Goal: Information Seeking & Learning: Learn about a topic

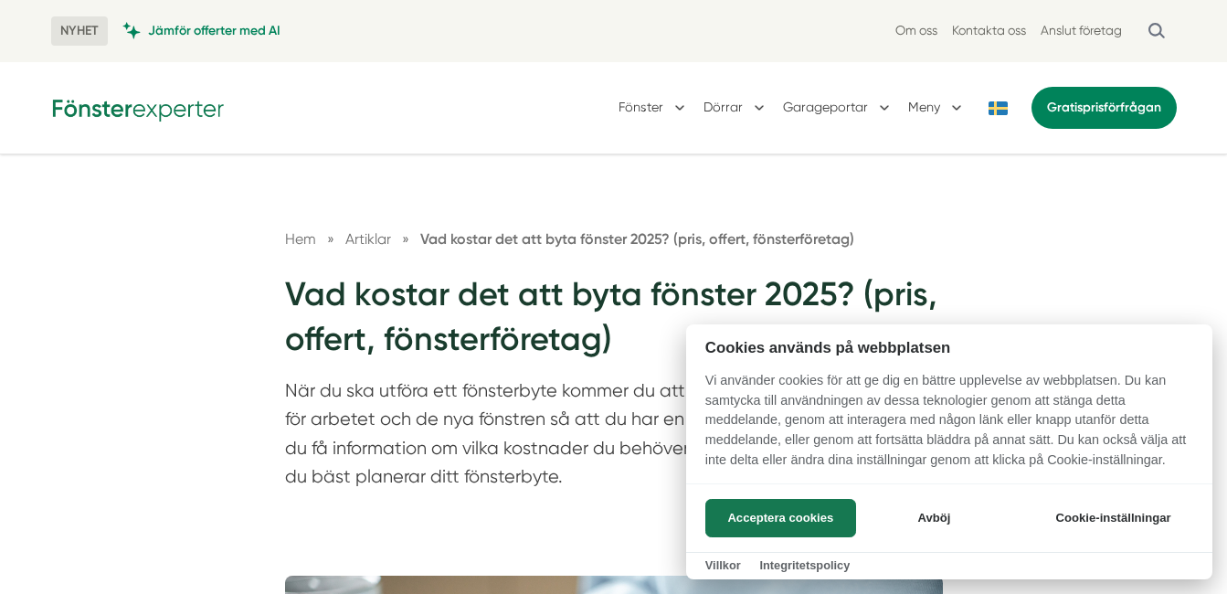
scroll to position [91, 0]
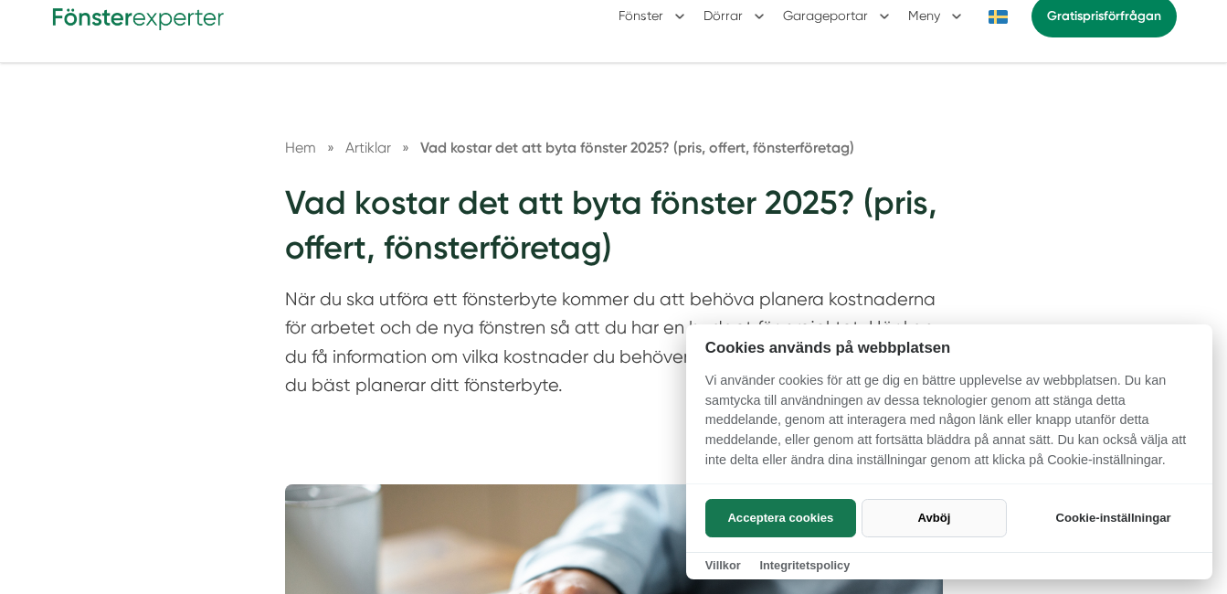
click at [925, 513] on button "Avböj" at bounding box center [933, 518] width 145 height 38
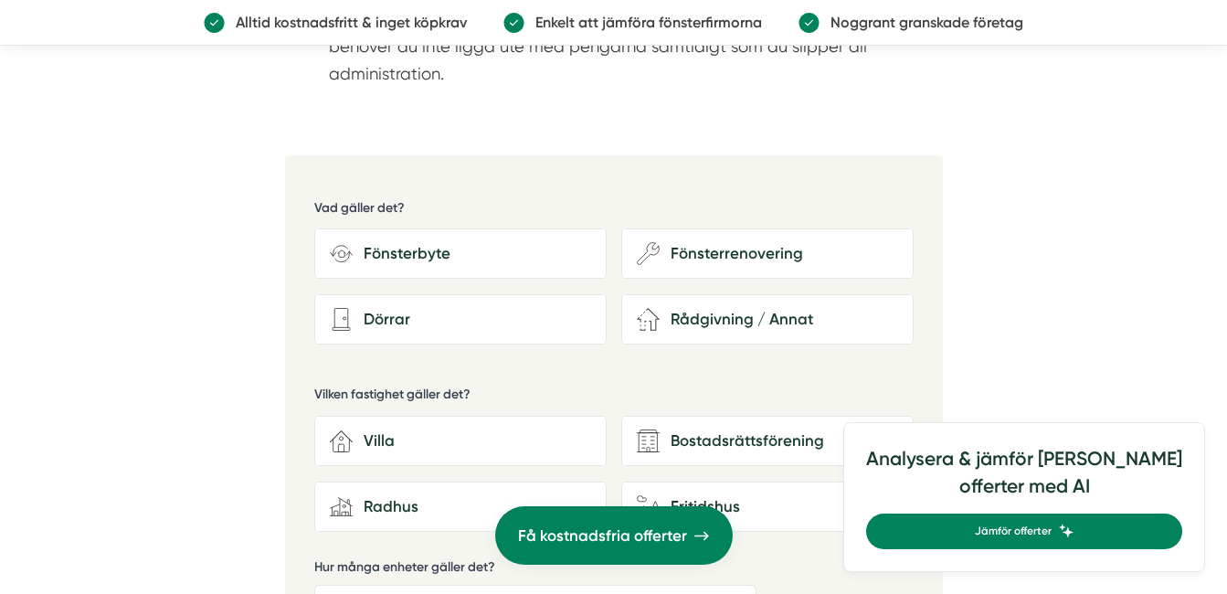
scroll to position [4293, 0]
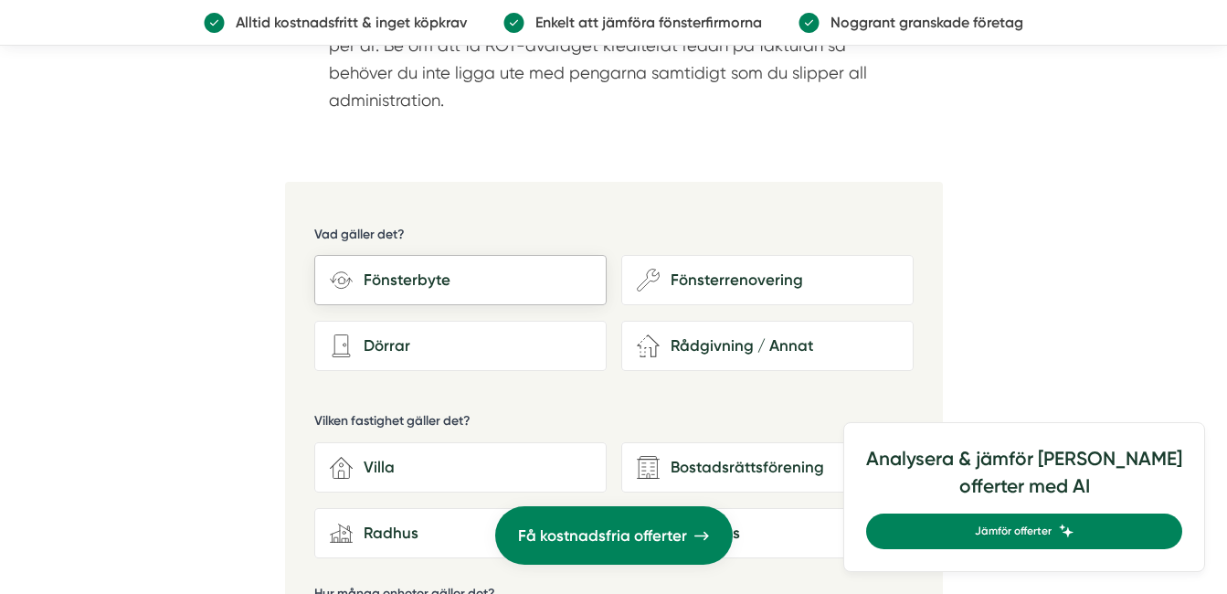
click at [396, 275] on div "Fönsterbyte" at bounding box center [472, 280] width 238 height 25
click at [0, 0] on input "Fönsterbyte" at bounding box center [0, 0] width 0 height 0
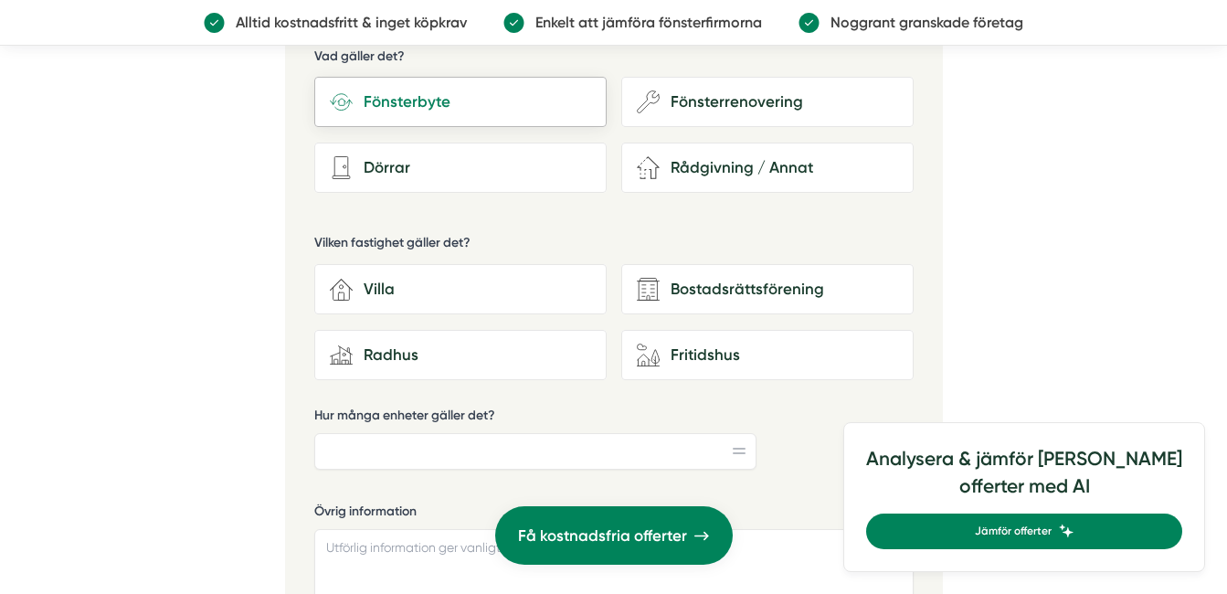
scroll to position [4476, 0]
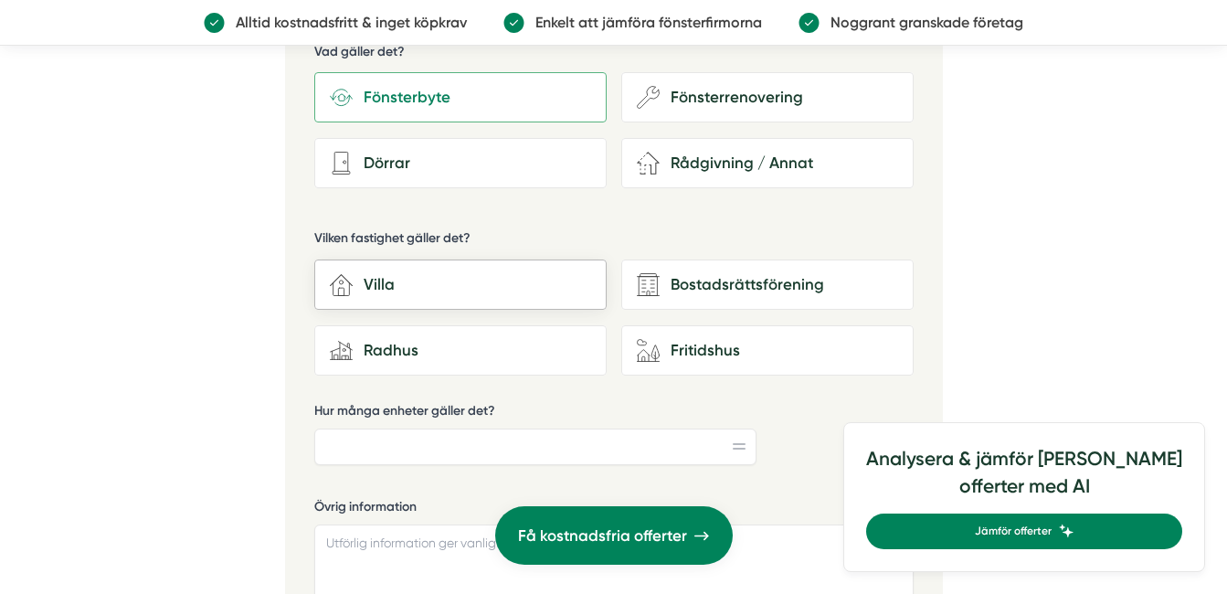
click at [396, 282] on div "Villa" at bounding box center [472, 284] width 238 height 25
click at [0, 0] on input "house-3 Villa" at bounding box center [0, 0] width 0 height 0
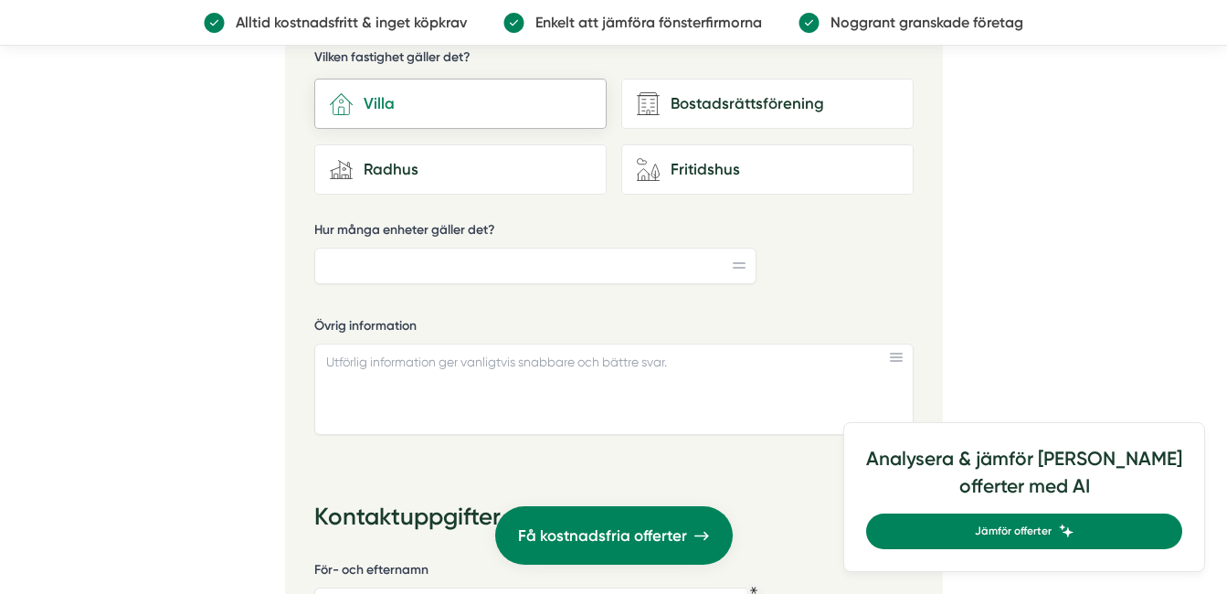
scroll to position [4658, 0]
click at [352, 267] on input "Hur många enheter gäller det?" at bounding box center [535, 264] width 442 height 37
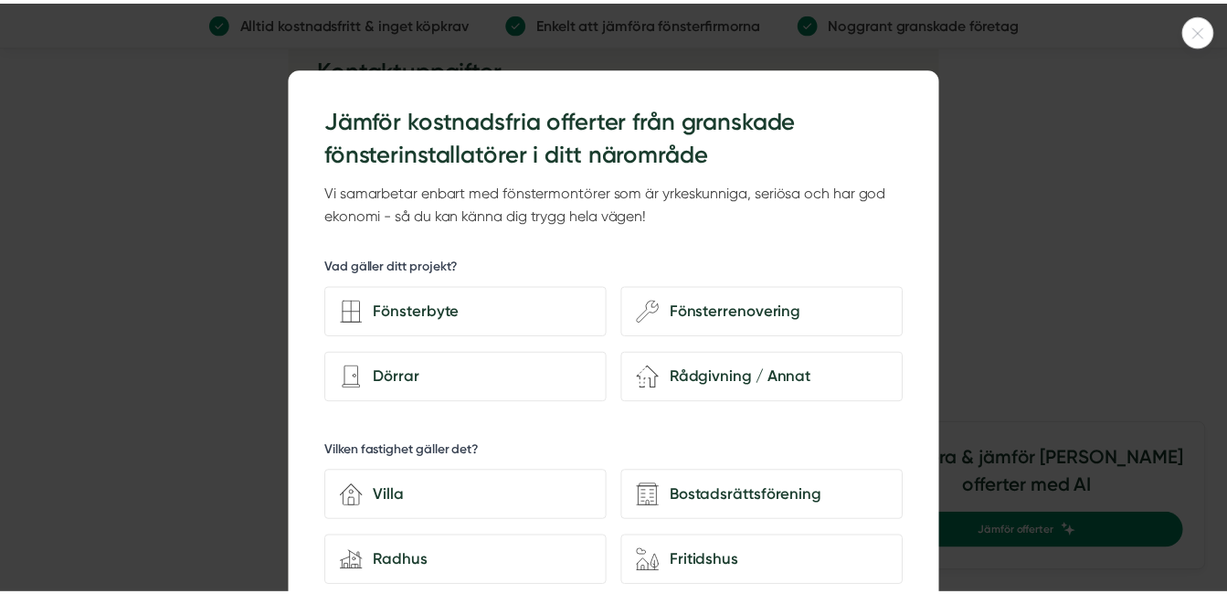
scroll to position [5115, 0]
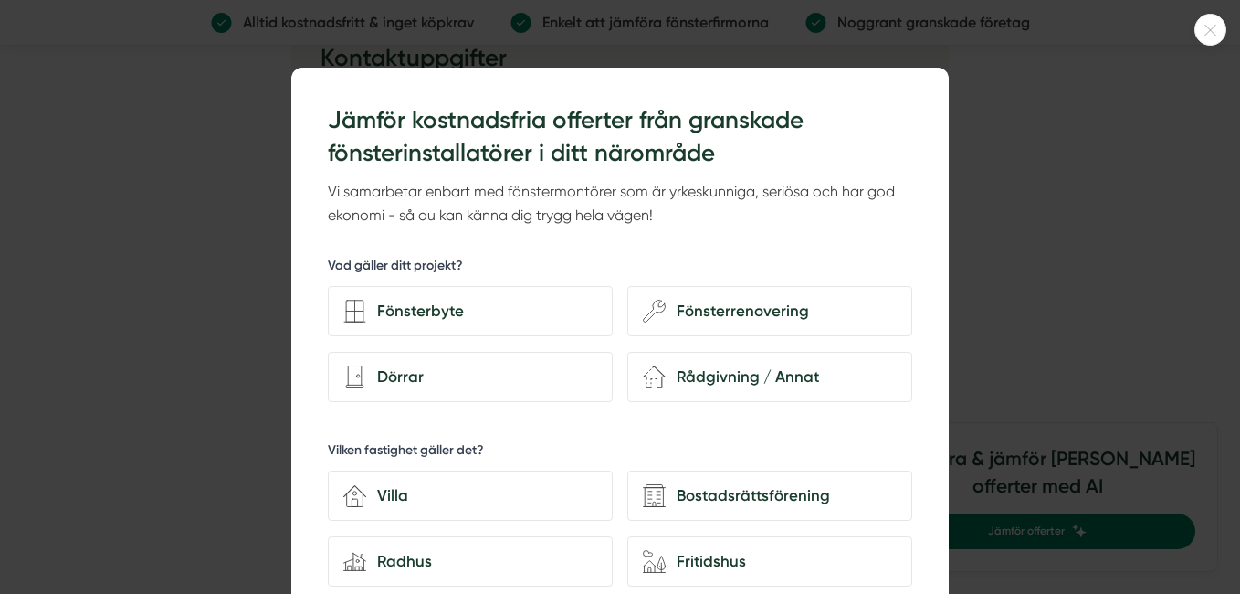
type input "1"
click at [1216, 30] on icon at bounding box center [1211, 30] width 30 height 11
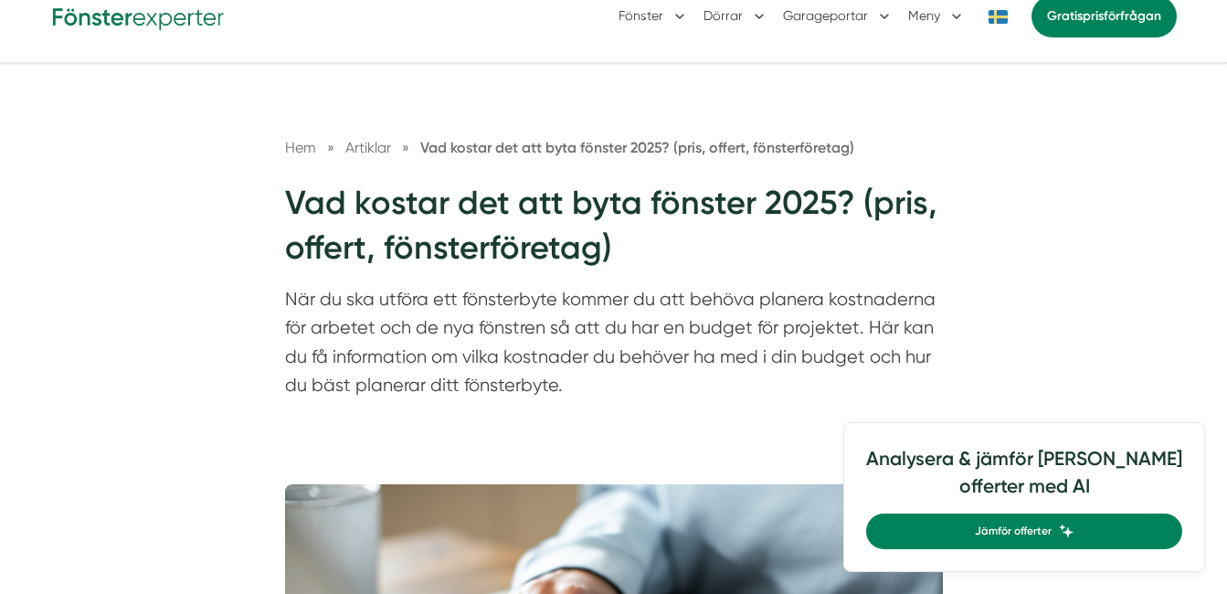
scroll to position [0, 0]
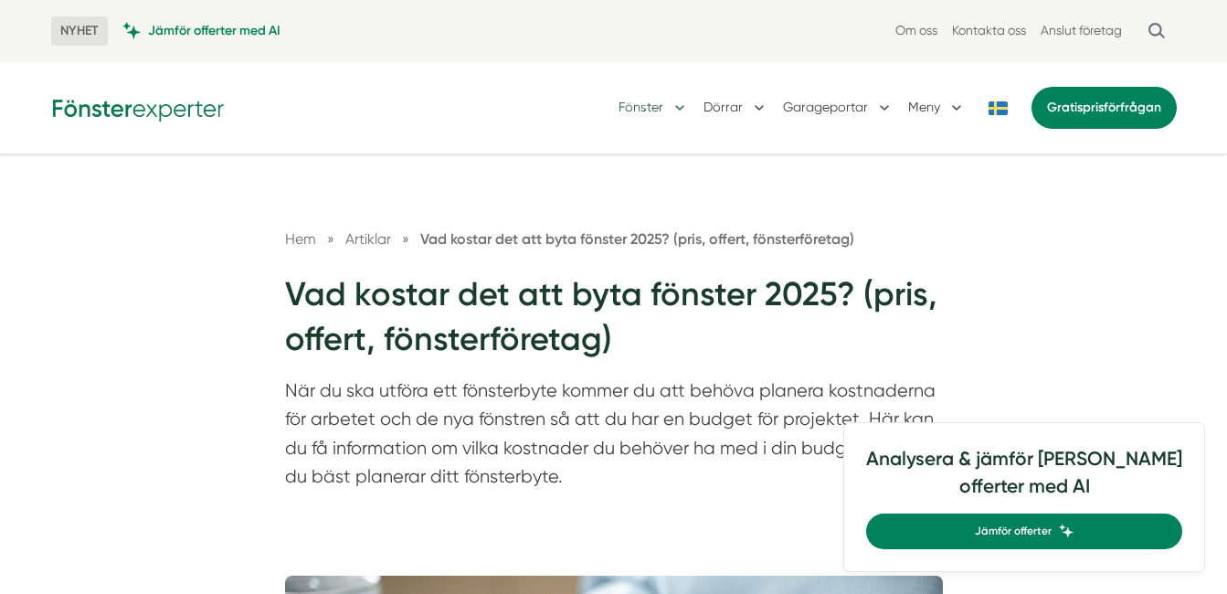
click at [627, 109] on button "Fönster" at bounding box center [653, 107] width 70 height 47
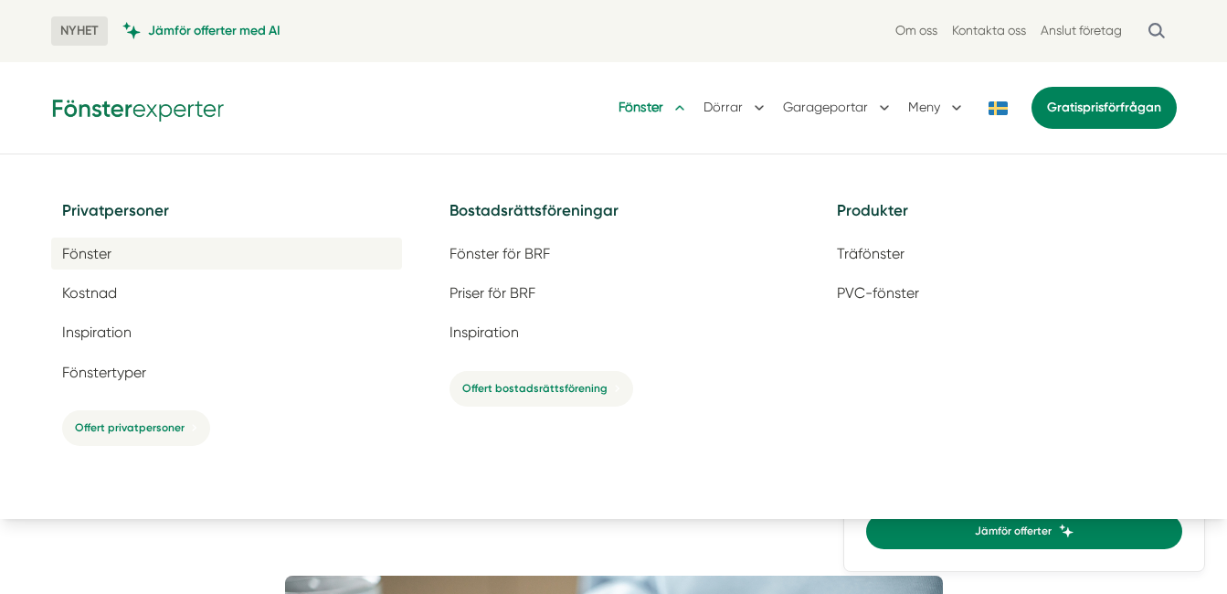
click at [100, 250] on span "Fönster" at bounding box center [86, 253] width 49 height 17
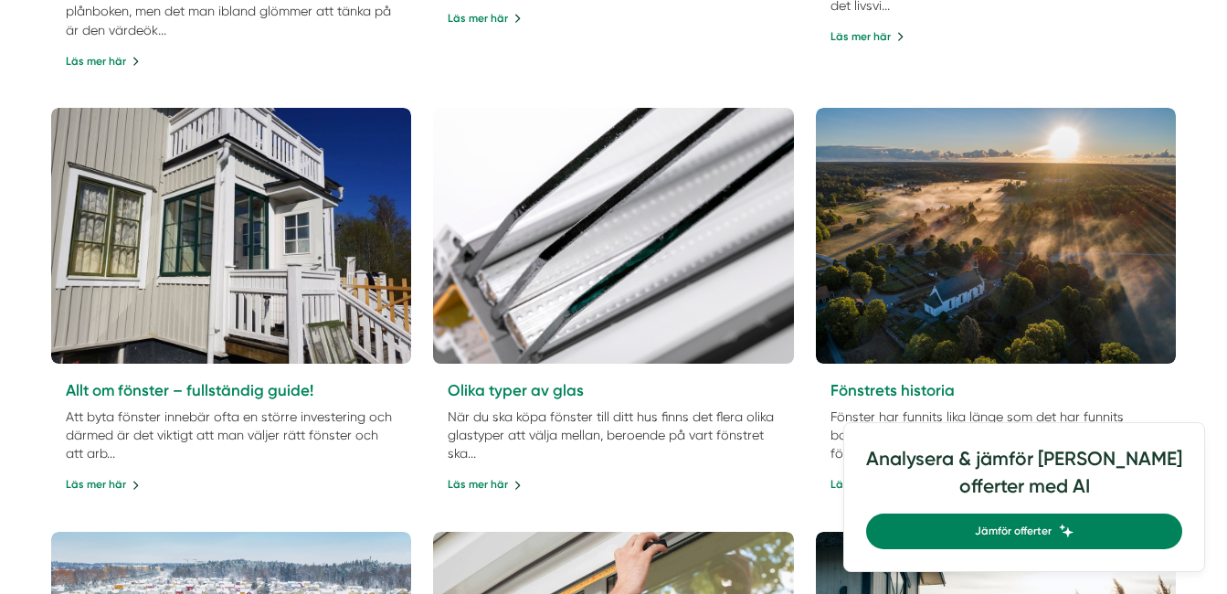
scroll to position [1279, 0]
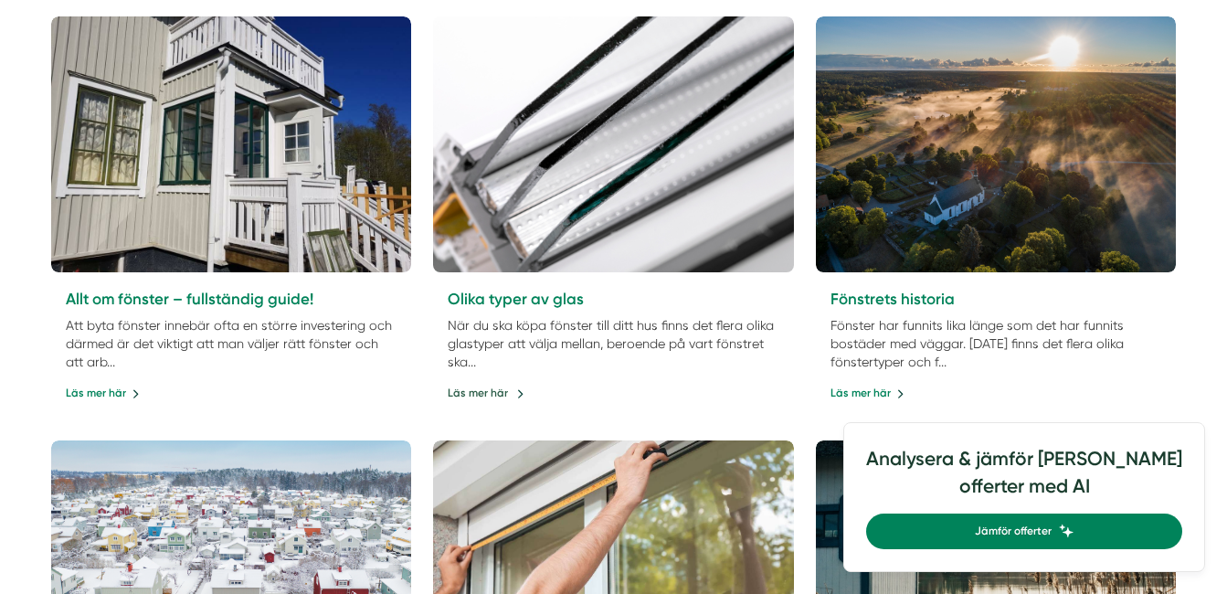
click at [490, 388] on link "Läs mer här" at bounding box center [486, 393] width 77 height 17
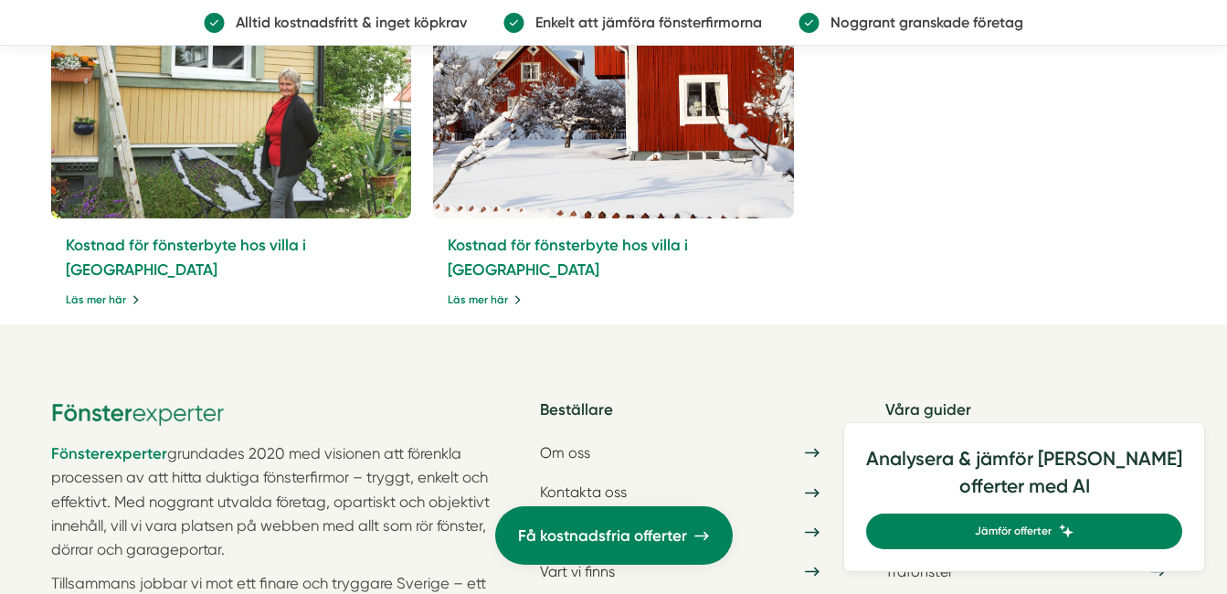
scroll to position [8245, 0]
